Goal: Task Accomplishment & Management: Manage account settings

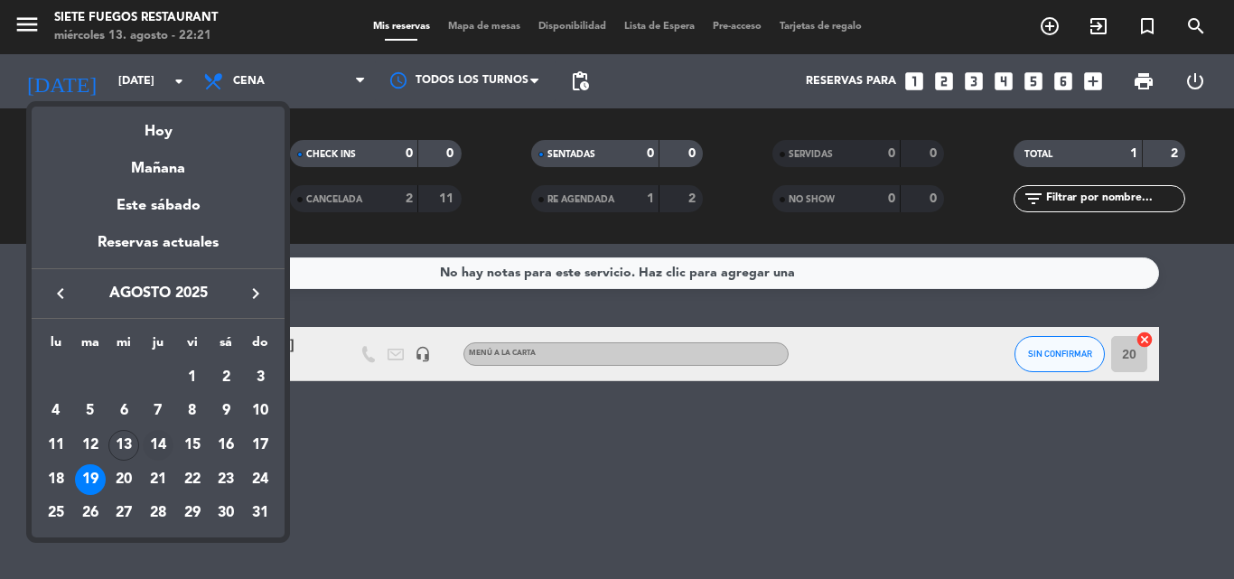
click at [150, 450] on div "14" at bounding box center [158, 445] width 31 height 31
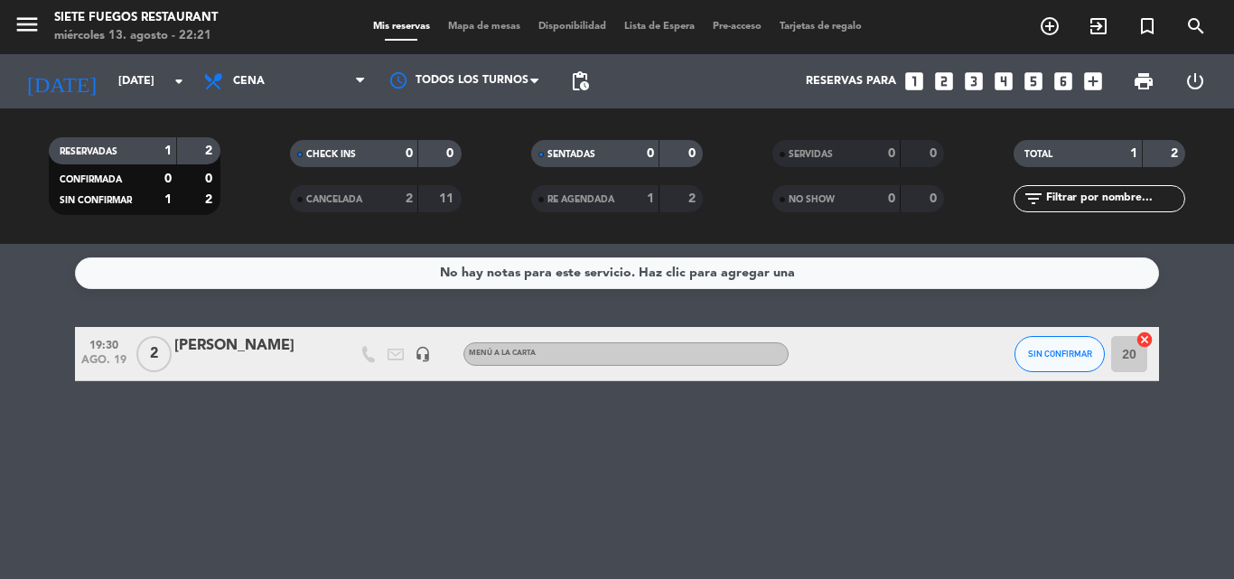
type input "jue. 14 ago."
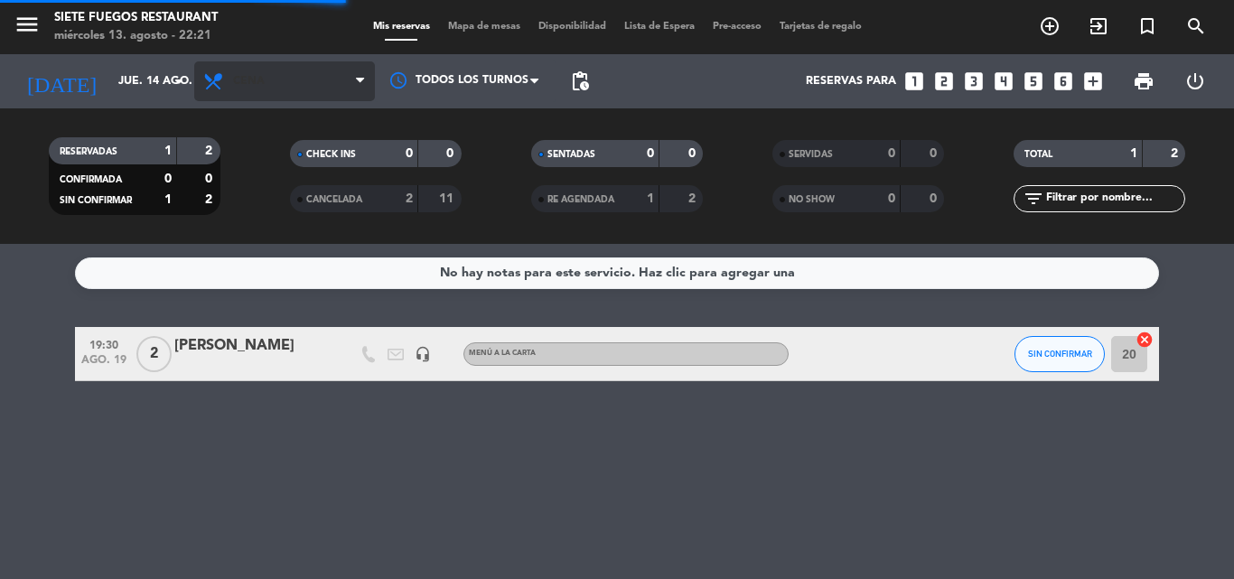
click at [260, 98] on span "Cena" at bounding box center [284, 81] width 181 height 40
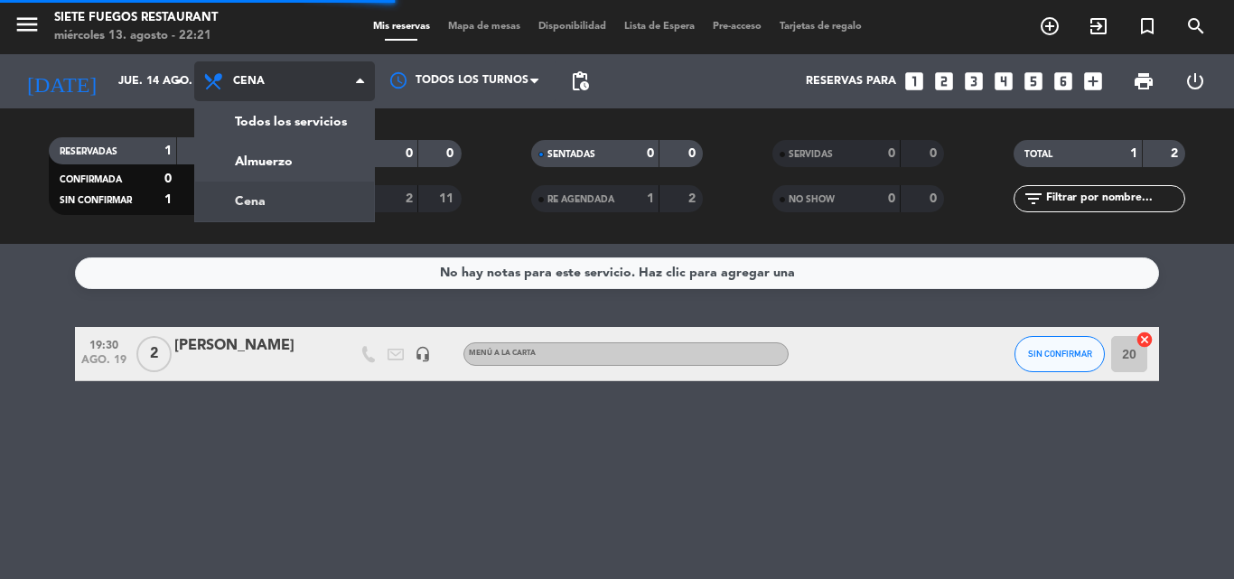
click at [279, 160] on div "menu Siete Fuegos Restaurant [DATE] 13. agosto - 22:21 Mis reservas Mapa de mes…" at bounding box center [617, 122] width 1234 height 244
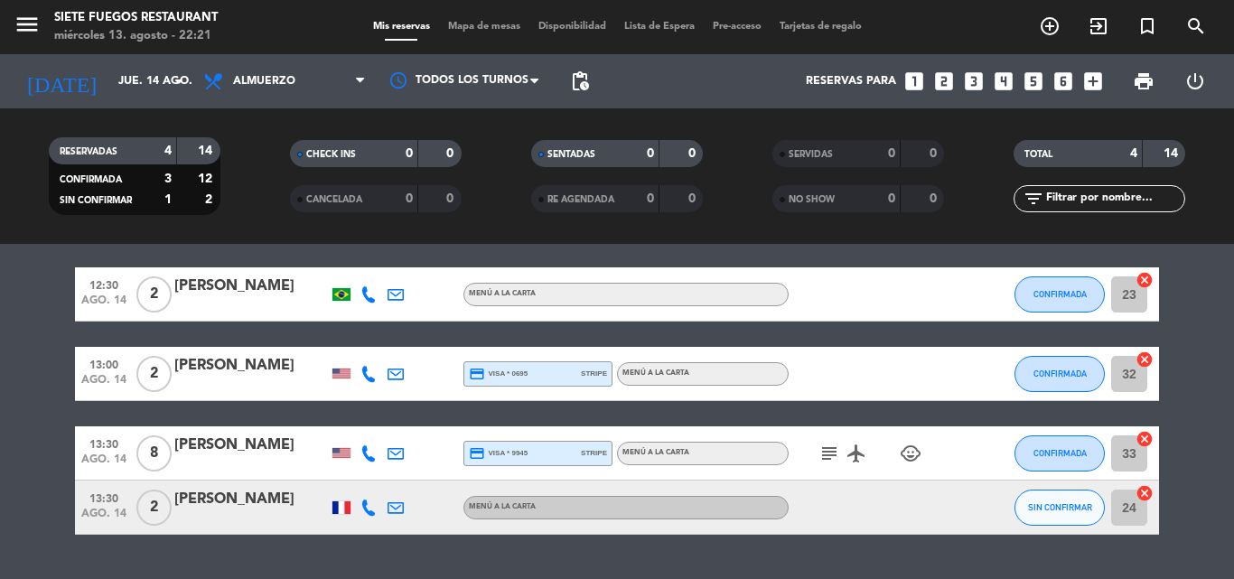
scroll to position [106, 0]
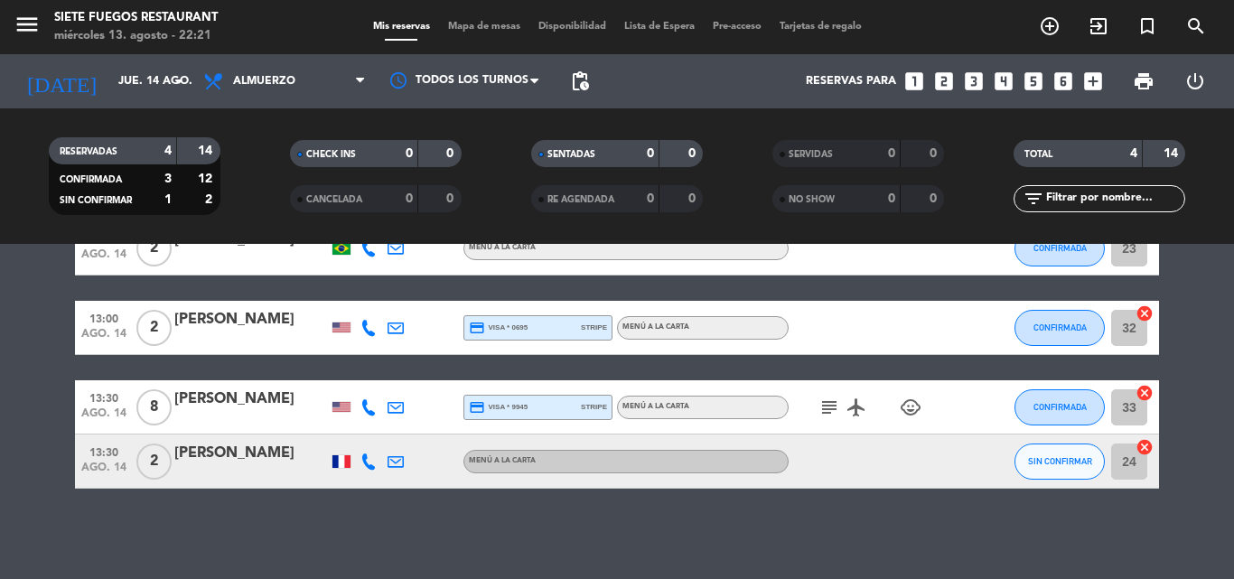
click at [829, 406] on icon "subject" at bounding box center [829, 408] width 22 height 22
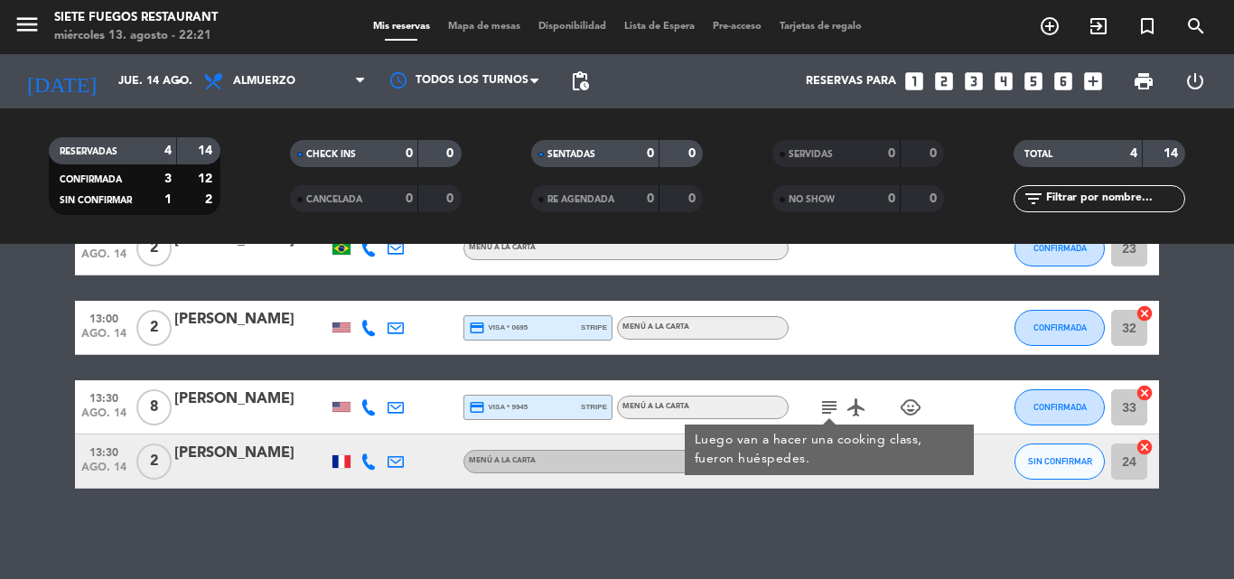
click at [165, 406] on span "8" at bounding box center [153, 407] width 35 height 36
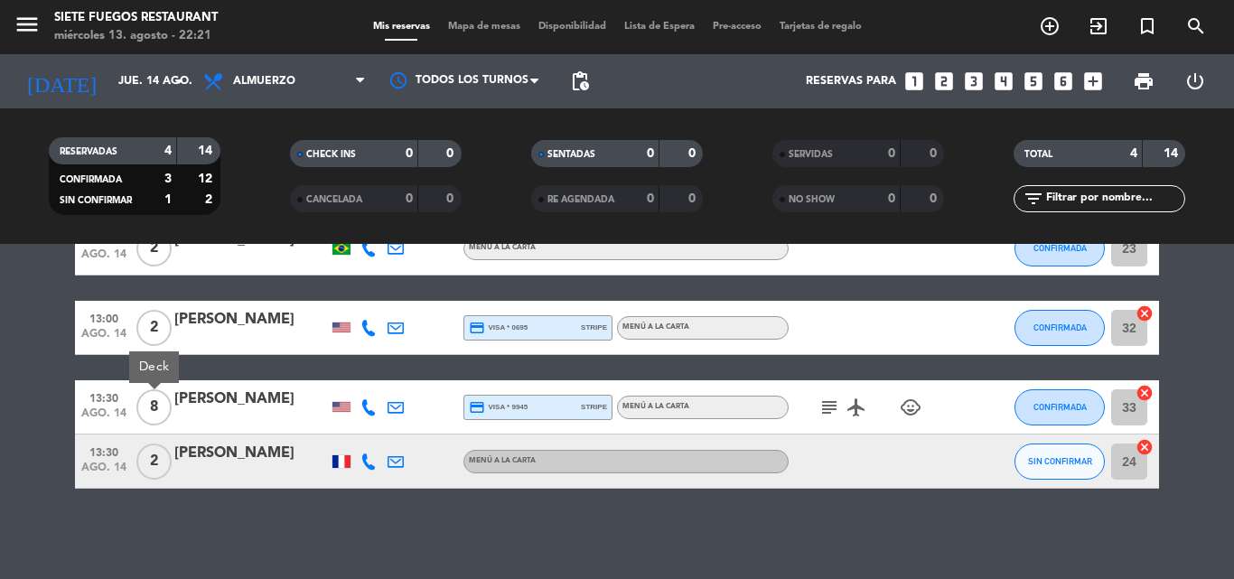
click at [165, 406] on span "8" at bounding box center [153, 407] width 35 height 36
click at [833, 404] on icon "subject" at bounding box center [829, 408] width 22 height 22
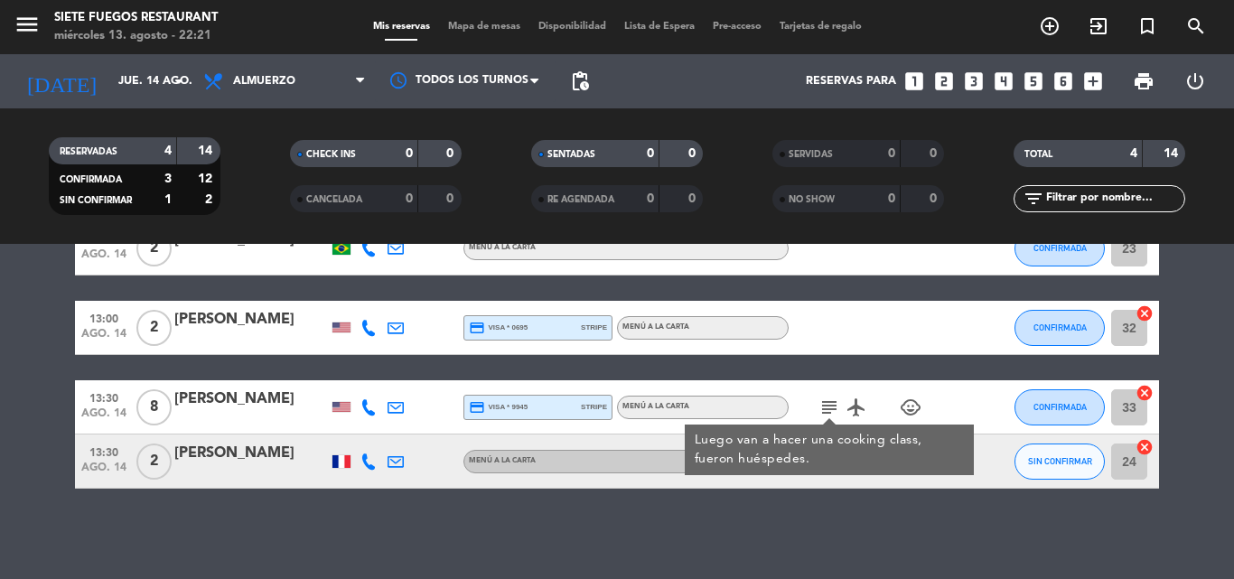
click at [833, 404] on icon "subject" at bounding box center [829, 408] width 22 height 22
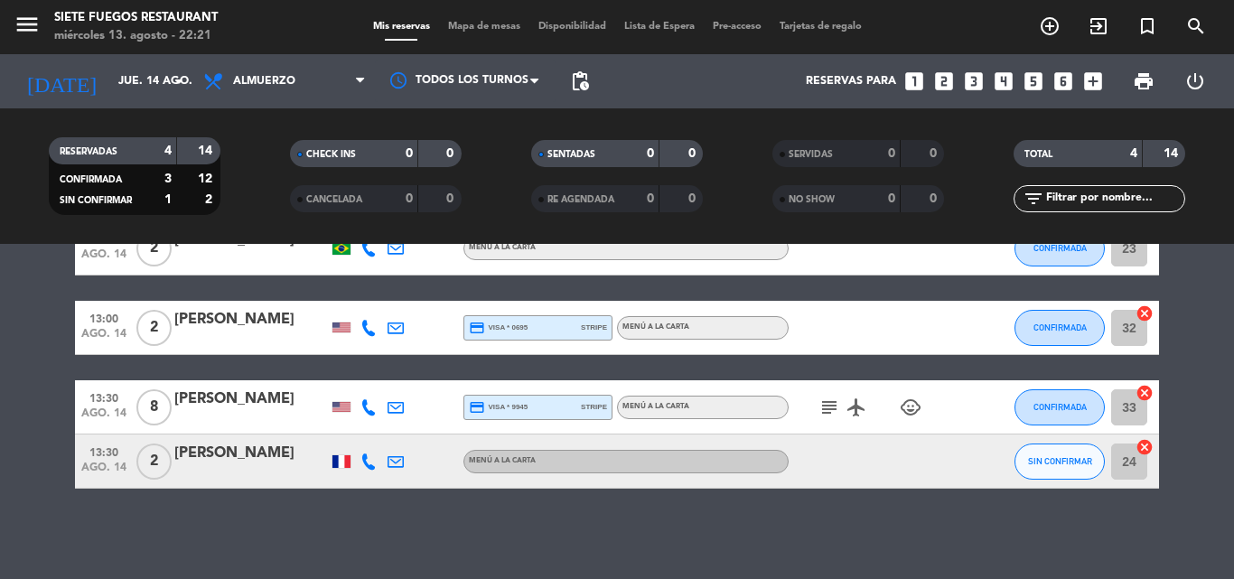
click at [334, 404] on div at bounding box center [341, 407] width 18 height 10
click at [341, 406] on div at bounding box center [341, 407] width 18 height 10
click at [499, 463] on span "Menú a la carta" at bounding box center [502, 460] width 67 height 7
click at [1057, 468] on button "SIN CONFIRMAR" at bounding box center [1059, 461] width 90 height 36
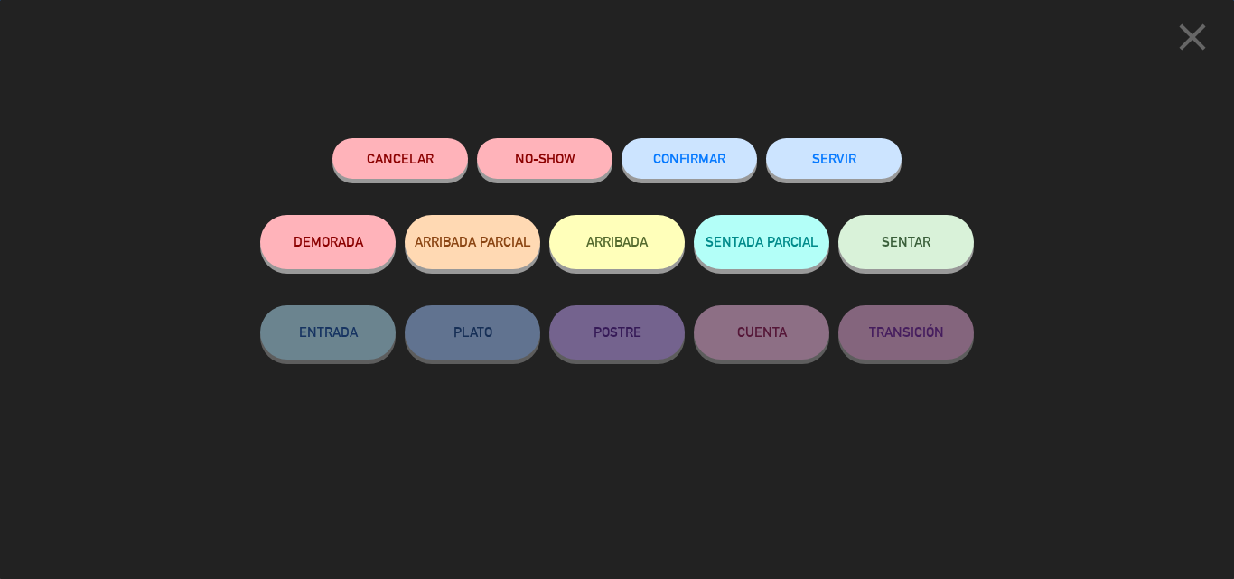
click at [709, 146] on button "CONFIRMAR" at bounding box center [688, 158] width 135 height 41
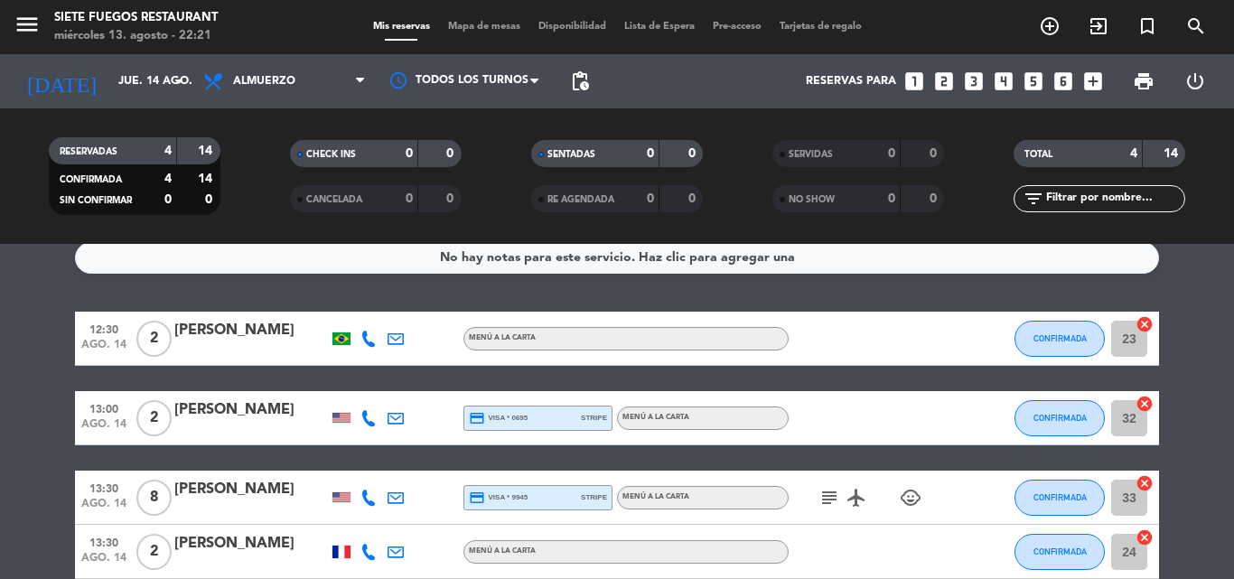
scroll to position [0, 0]
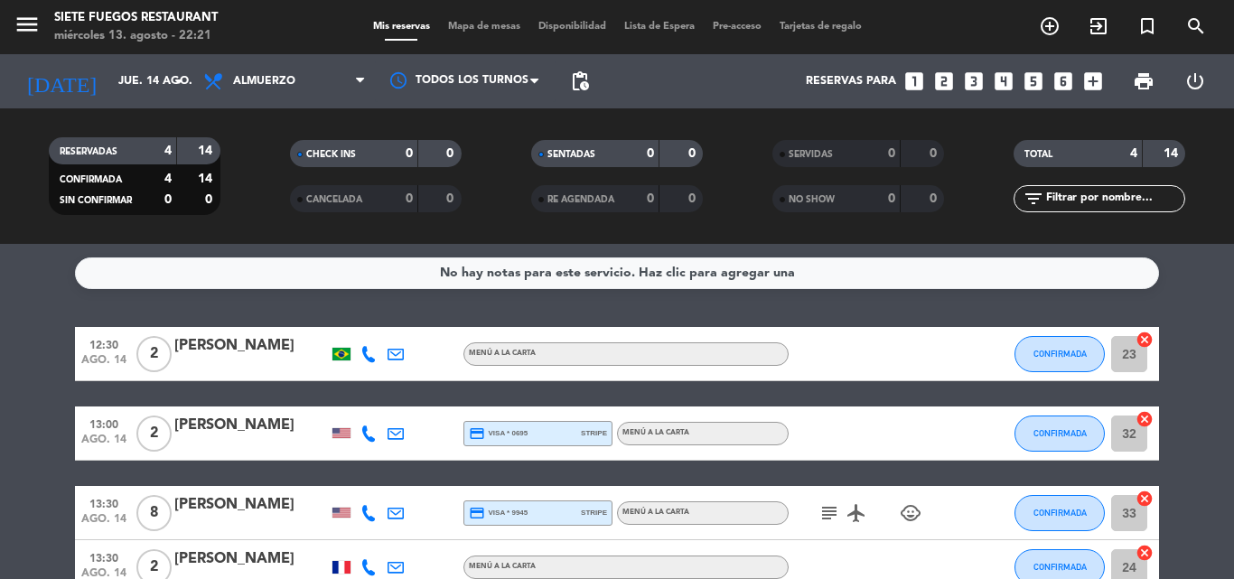
click at [504, 356] on span "Menú a la carta" at bounding box center [502, 353] width 67 height 7
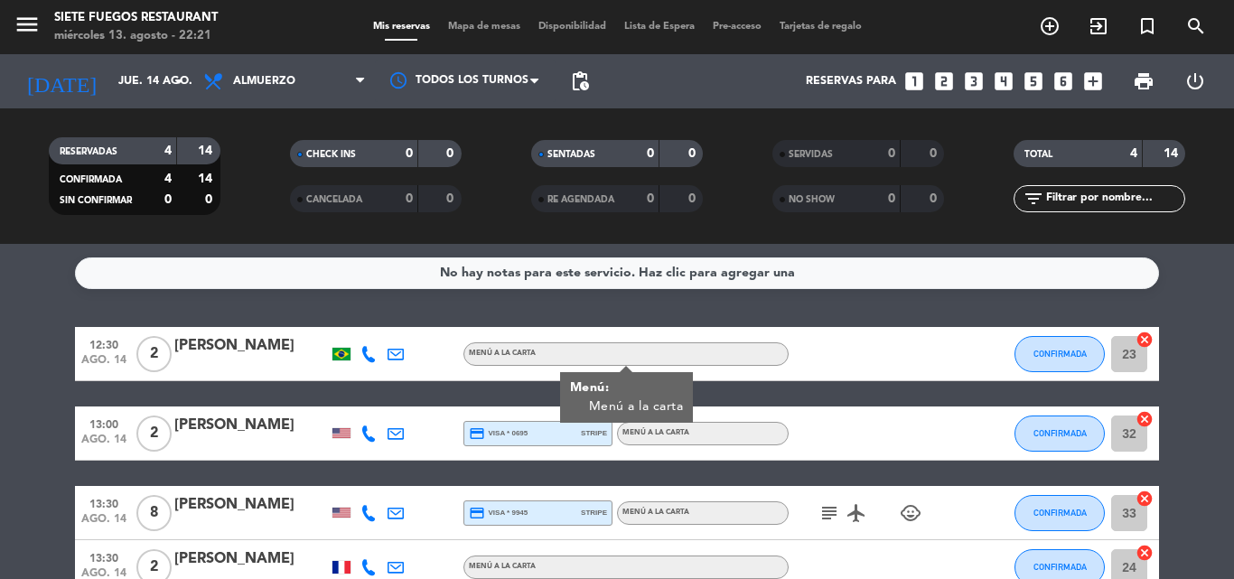
click at [507, 356] on span "Menú a la carta" at bounding box center [502, 353] width 67 height 7
